Goal: Information Seeking & Learning: Learn about a topic

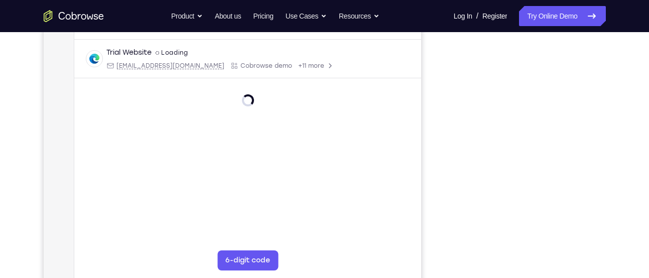
scroll to position [136, 0]
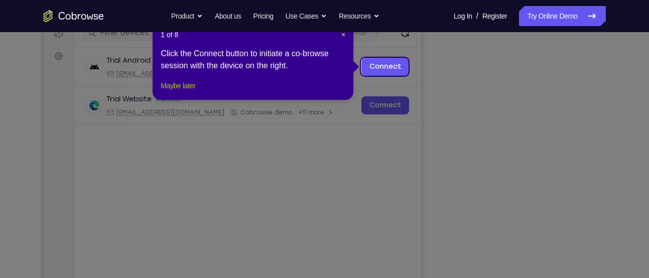
click at [183, 92] on button "Maybe later" at bounding box center [178, 86] width 35 height 12
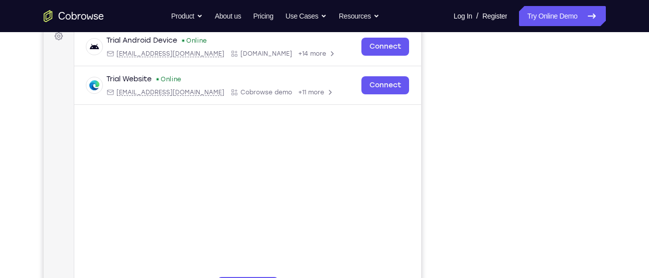
scroll to position [155, 0]
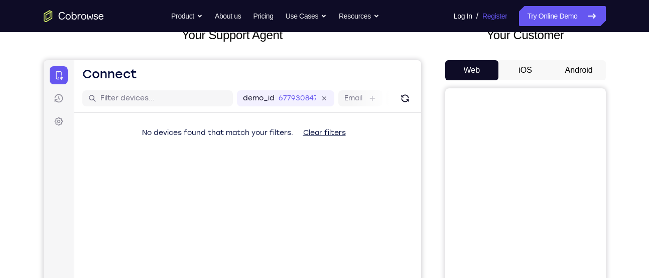
scroll to position [70, 0]
click at [583, 74] on button "Android" at bounding box center [579, 71] width 54 height 20
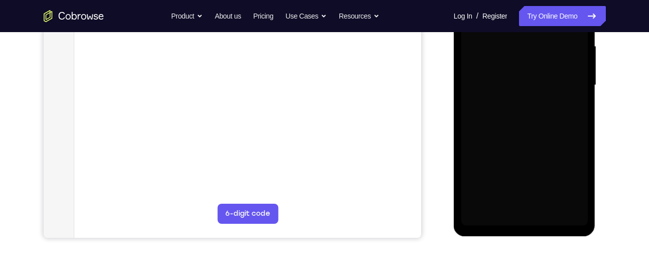
scroll to position [229, 0]
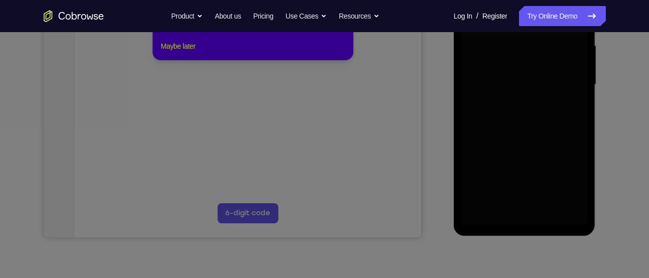
click at [185, 52] on button "Maybe later" at bounding box center [178, 46] width 35 height 12
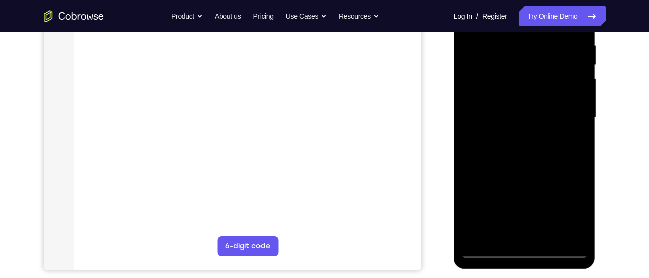
scroll to position [196, 0]
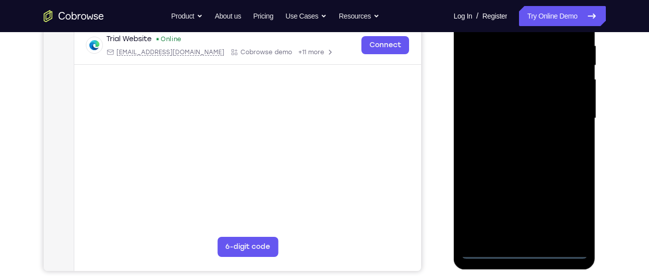
click at [525, 249] on div at bounding box center [524, 118] width 126 height 281
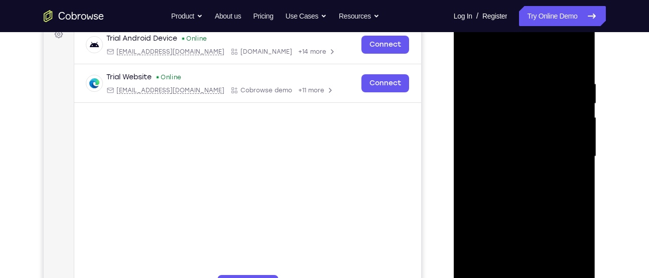
click at [572, 250] on div at bounding box center [524, 156] width 126 height 281
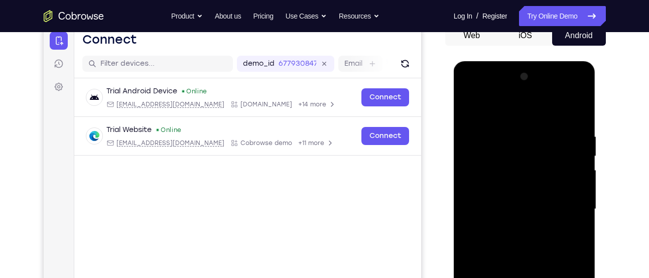
scroll to position [106, 0]
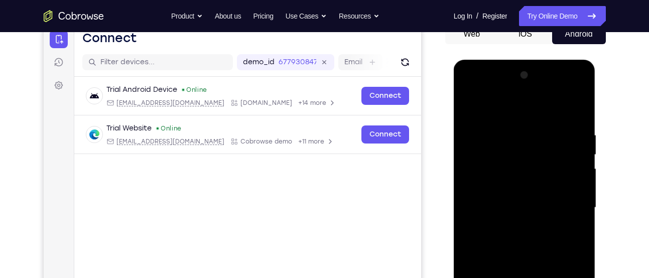
click at [499, 111] on div at bounding box center [524, 207] width 126 height 281
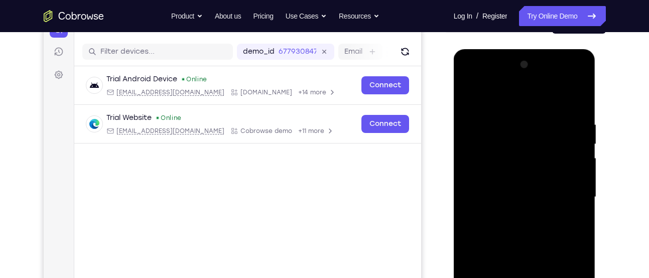
click at [570, 191] on div at bounding box center [524, 197] width 126 height 281
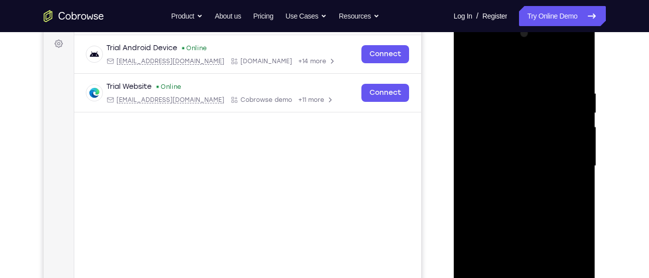
scroll to position [149, 0]
click at [510, 182] on div at bounding box center [524, 165] width 126 height 281
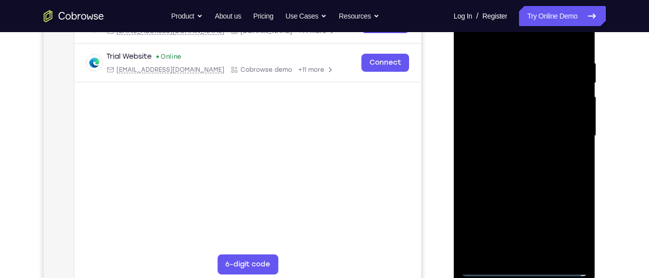
scroll to position [179, 0]
click at [519, 183] on div at bounding box center [524, 135] width 126 height 281
click at [511, 86] on div at bounding box center [524, 135] width 126 height 281
click at [531, 108] on div at bounding box center [524, 135] width 126 height 281
click at [508, 95] on div at bounding box center [524, 135] width 126 height 281
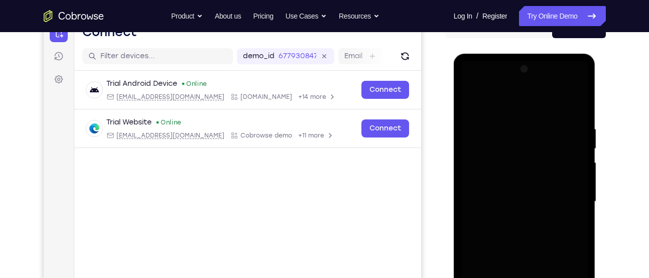
scroll to position [112, 0]
drag, startPoint x: 536, startPoint y: 282, endPoint x: 536, endPoint y: 191, distance: 91.4
click at [536, 191] on div at bounding box center [524, 202] width 126 height 281
click at [521, 202] on div at bounding box center [524, 202] width 126 height 281
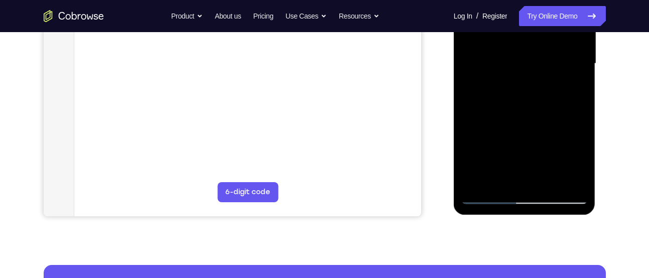
scroll to position [251, 0]
click at [521, 197] on div at bounding box center [524, 63] width 126 height 281
click at [573, 150] on div at bounding box center [524, 63] width 126 height 281
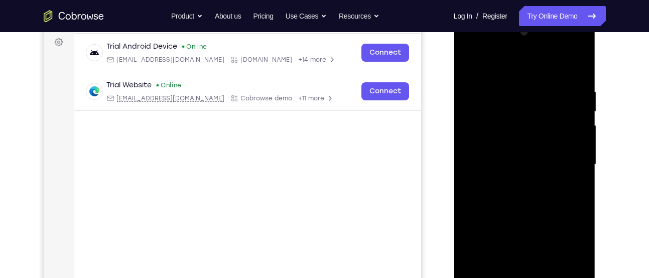
scroll to position [147, 0]
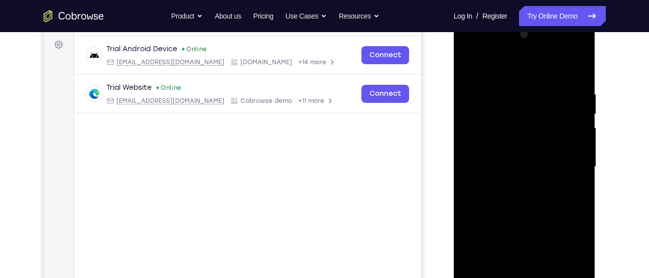
click at [463, 63] on div at bounding box center [524, 167] width 126 height 281
click at [467, 64] on div at bounding box center [524, 167] width 126 height 281
click at [521, 113] on div at bounding box center [524, 167] width 126 height 281
click at [504, 151] on div at bounding box center [524, 167] width 126 height 281
click at [499, 146] on div at bounding box center [524, 167] width 126 height 281
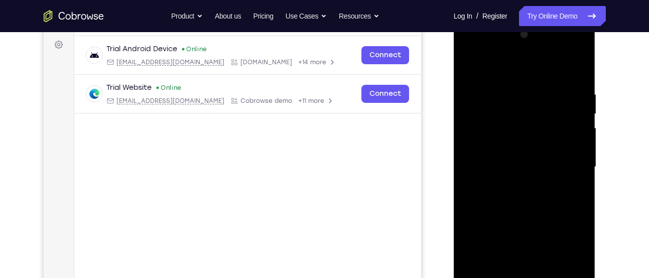
click at [507, 172] on div at bounding box center [524, 167] width 126 height 281
click at [511, 202] on div at bounding box center [524, 167] width 126 height 281
click at [501, 229] on div at bounding box center [524, 167] width 126 height 281
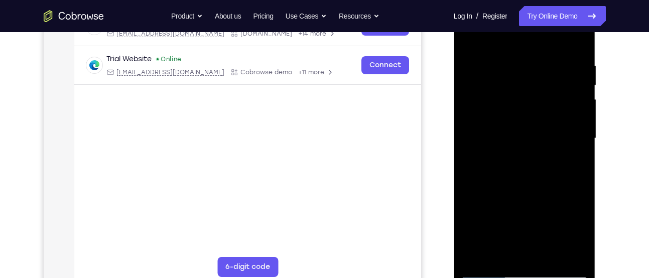
scroll to position [176, 0]
click at [520, 165] on div at bounding box center [524, 137] width 126 height 281
click at [522, 137] on div at bounding box center [524, 137] width 126 height 281
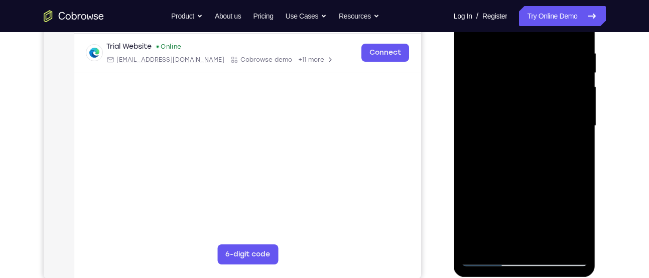
scroll to position [183, 0]
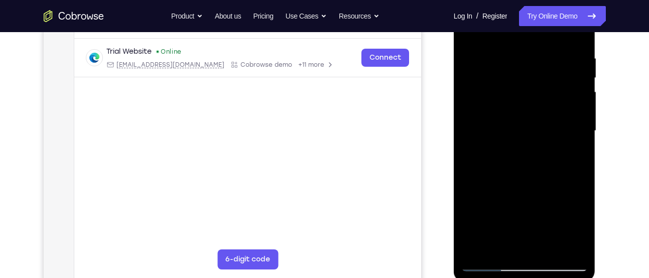
click at [488, 51] on div at bounding box center [524, 130] width 126 height 281
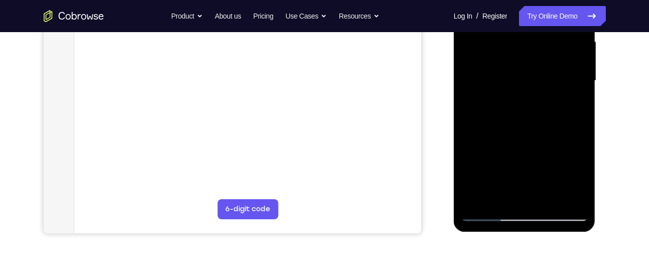
scroll to position [235, 0]
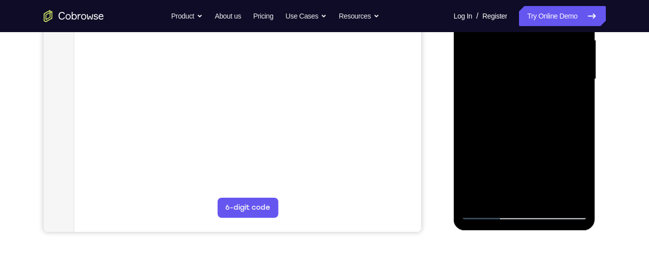
click at [528, 143] on div at bounding box center [524, 79] width 126 height 281
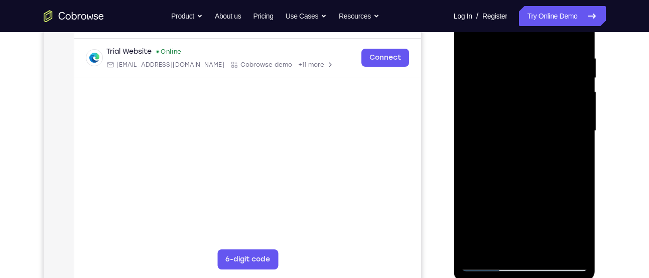
scroll to position [183, 0]
click at [571, 79] on div at bounding box center [524, 131] width 126 height 281
click at [537, 126] on div at bounding box center [524, 131] width 126 height 281
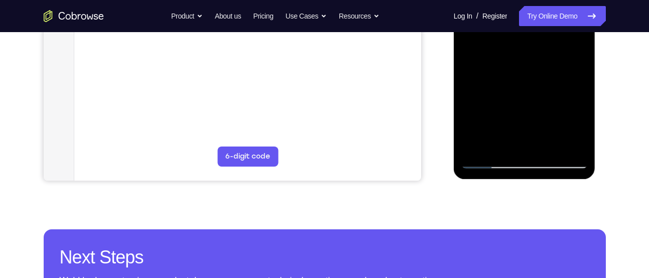
scroll to position [291, 0]
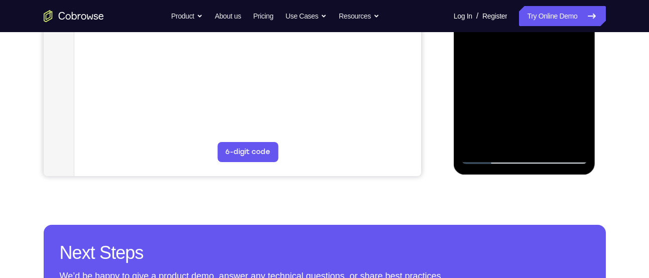
click at [523, 157] on div at bounding box center [524, 23] width 126 height 281
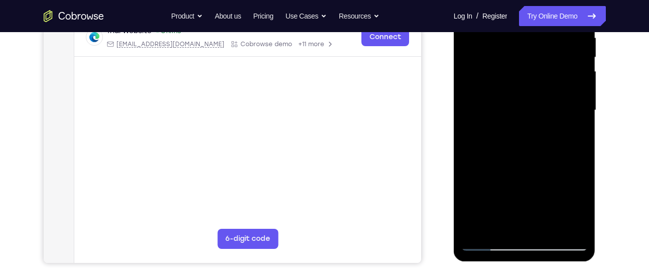
scroll to position [182, 0]
